Goal: Go to known website: Go to known website

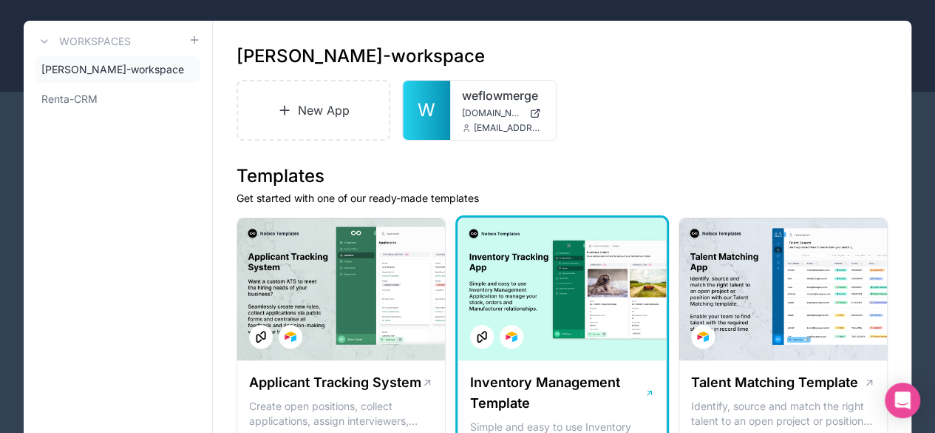
scroll to position [148, 0]
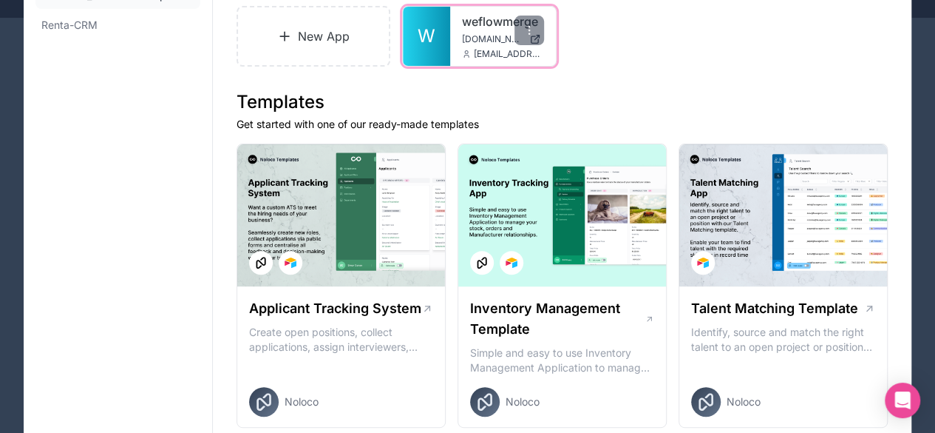
click at [476, 54] on span "hello@weflowmerge.com" at bounding box center [509, 54] width 70 height 12
click at [471, 22] on link "weflowmerge" at bounding box center [502, 22] width 81 height 18
